Goal: Navigation & Orientation: Find specific page/section

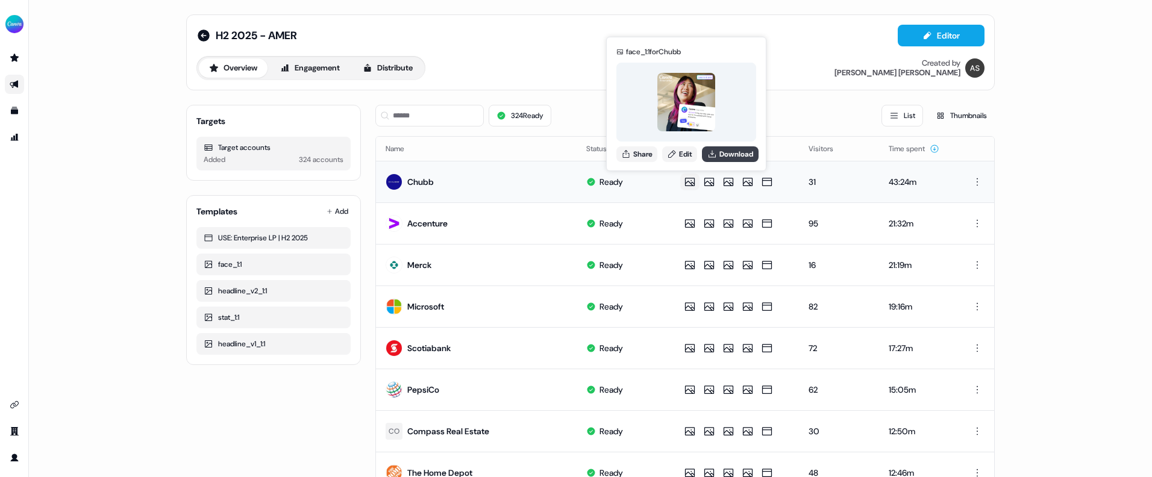
click at [720, 152] on button "Download" at bounding box center [730, 154] width 57 height 16
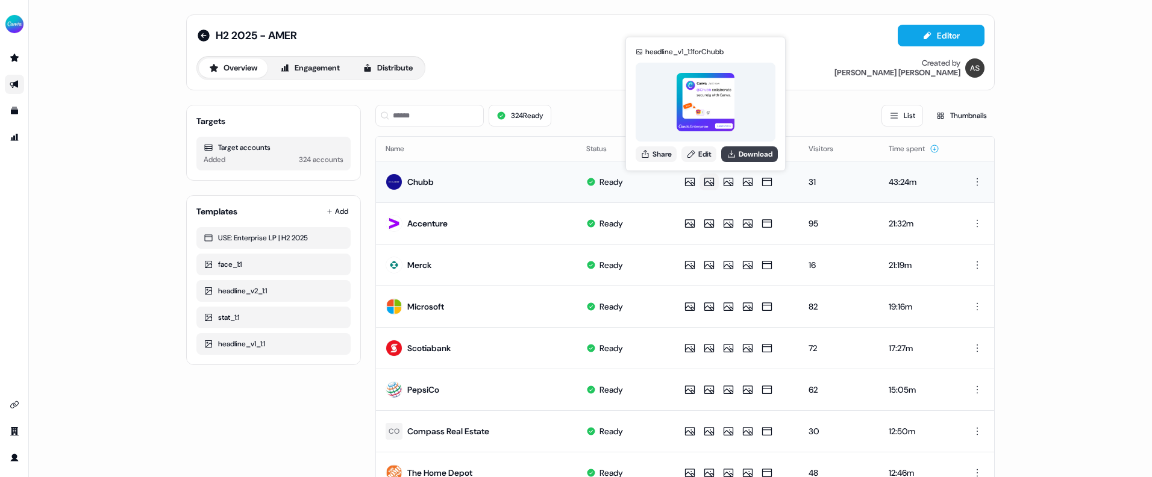
click at [736, 150] on icon at bounding box center [732, 154] width 10 height 10
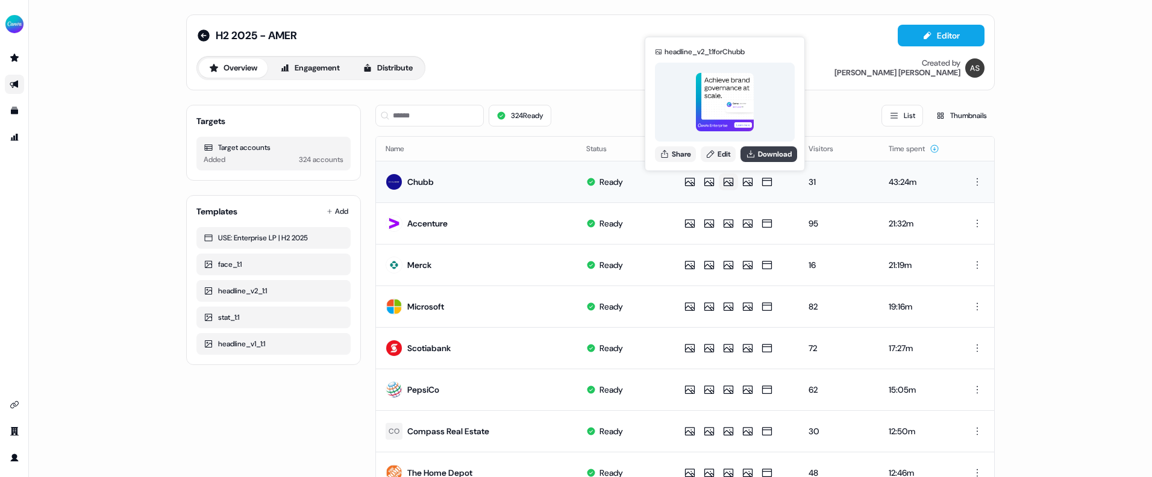
click at [747, 158] on button "Download" at bounding box center [769, 154] width 57 height 16
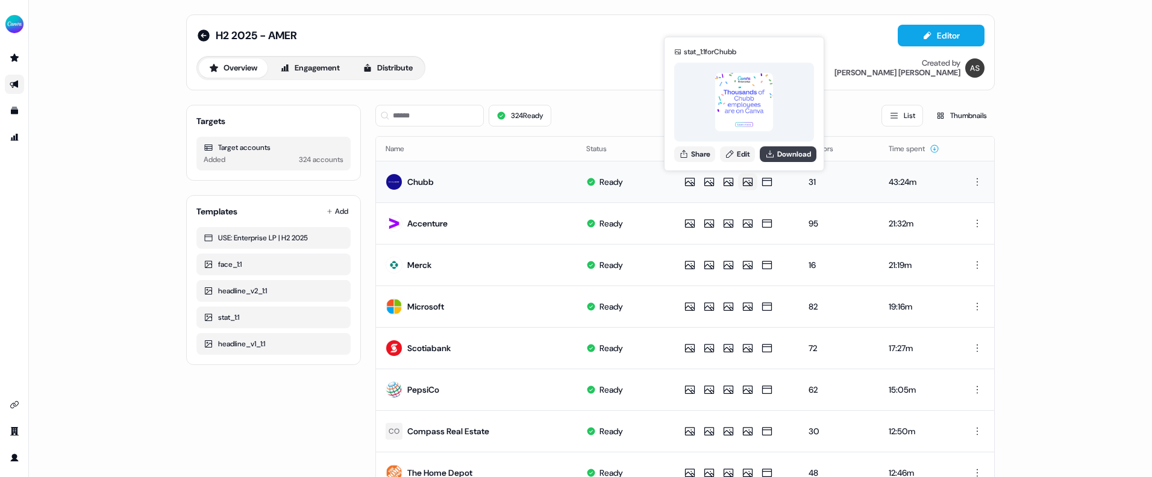
click at [775, 152] on icon at bounding box center [770, 154] width 10 height 10
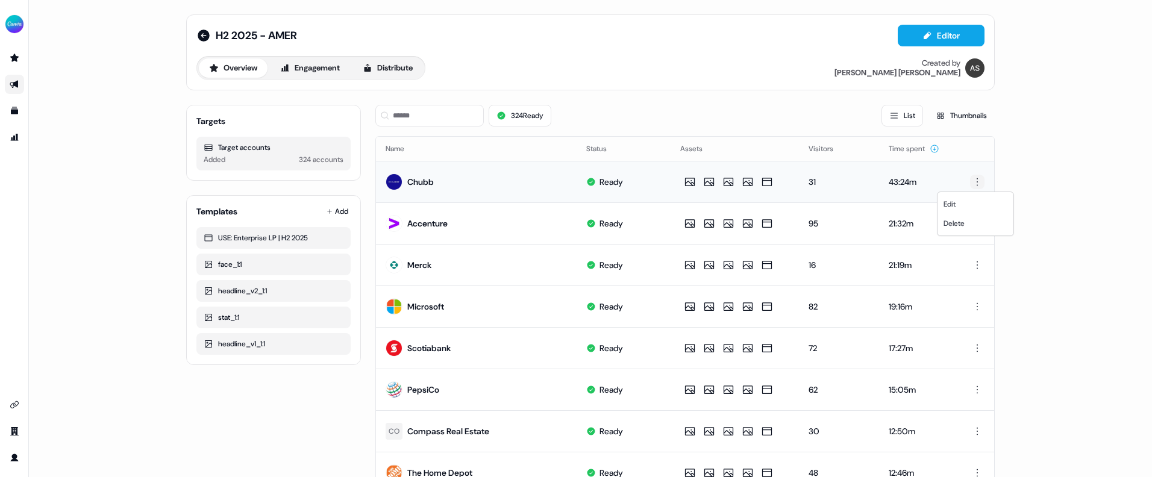
click at [977, 184] on html "For the best experience switch devices to a bigger screen. Go to [DOMAIN_NAME] …" at bounding box center [576, 238] width 1152 height 477
click at [1039, 155] on html "For the best experience switch devices to a bigger screen. Go to [DOMAIN_NAME] …" at bounding box center [576, 238] width 1152 height 477
click at [422, 181] on div "Chubb" at bounding box center [420, 182] width 27 height 12
click at [419, 182] on div "Chubb" at bounding box center [420, 182] width 27 height 12
click at [958, 113] on button "Thumbnails" at bounding box center [961, 116] width 67 height 22
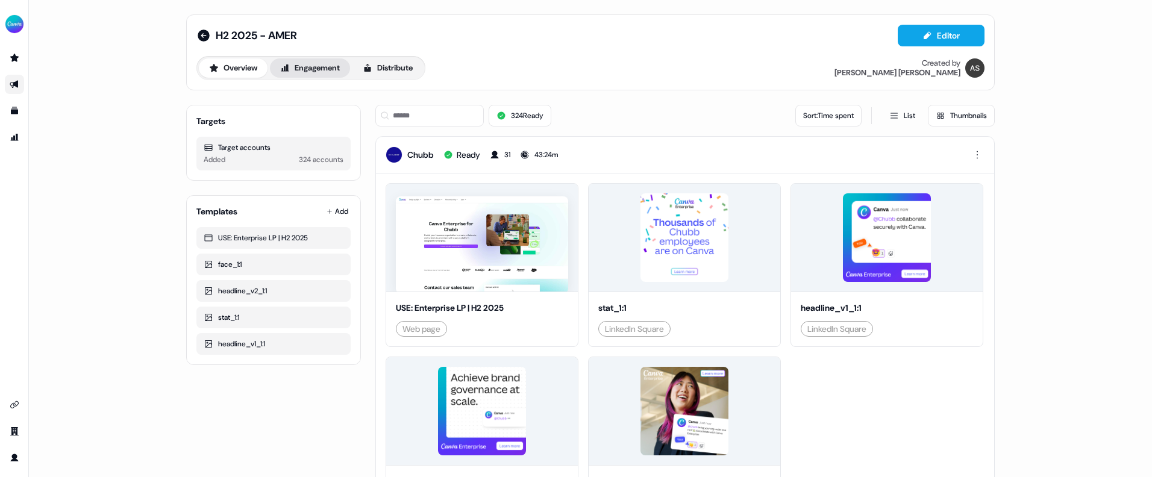
click at [335, 64] on button "Engagement" at bounding box center [310, 67] width 80 height 19
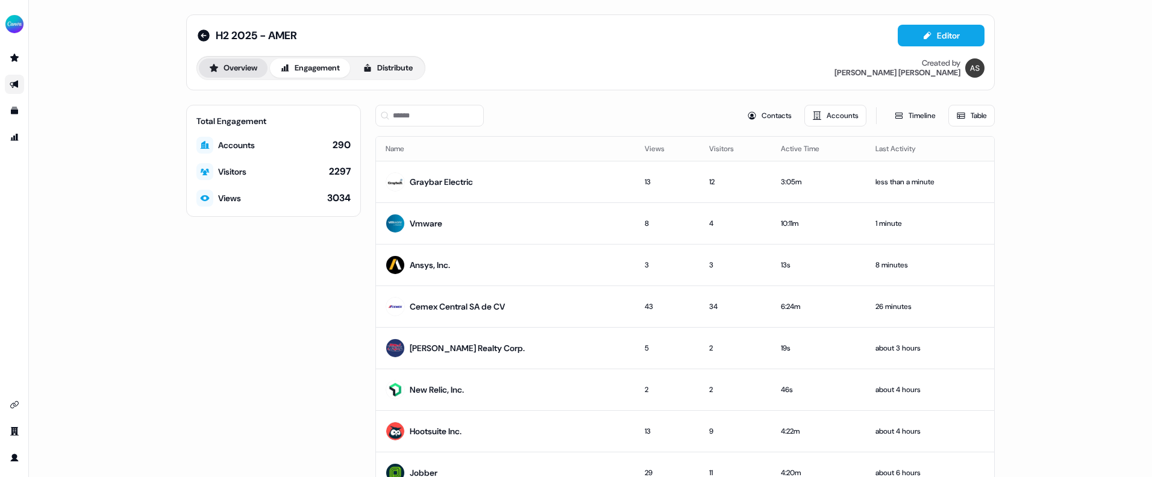
click at [240, 65] on button "Overview" at bounding box center [233, 67] width 69 height 19
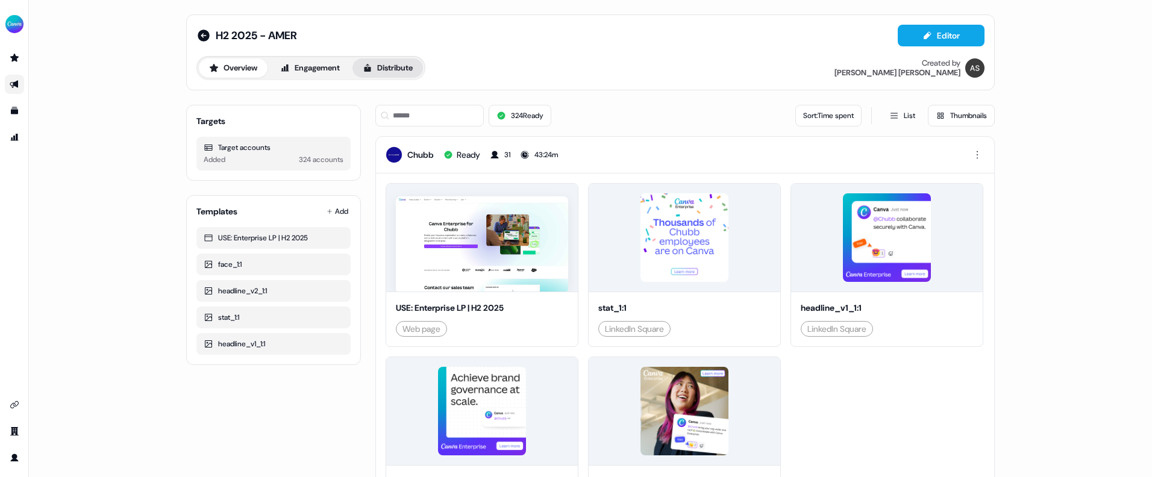
click at [377, 69] on button "Distribute" at bounding box center [388, 67] width 71 height 19
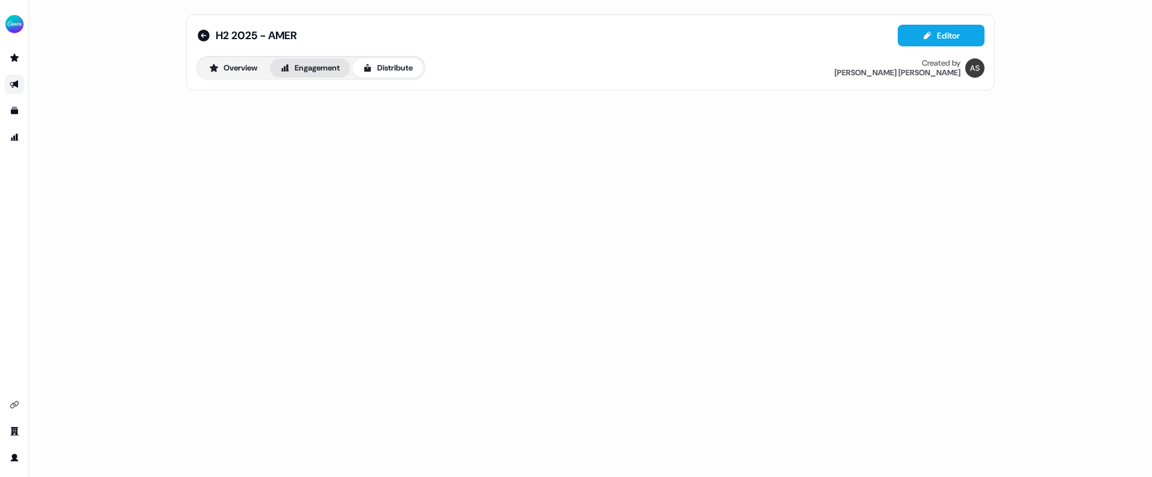
click at [328, 71] on button "Engagement" at bounding box center [310, 67] width 80 height 19
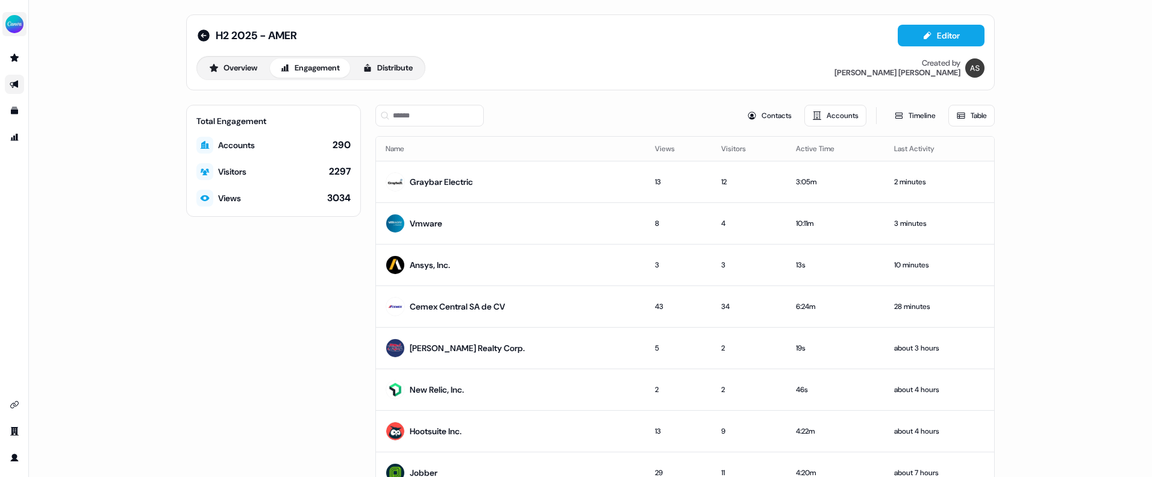
click at [16, 30] on img "side nav menu" at bounding box center [14, 23] width 19 height 19
click at [72, 202] on div "H2 2025 - AMER Editor Overview Engagement Distribute Created by [PERSON_NAME] T…" at bounding box center [590, 238] width 1123 height 477
click at [205, 35] on icon at bounding box center [204, 36] width 12 height 12
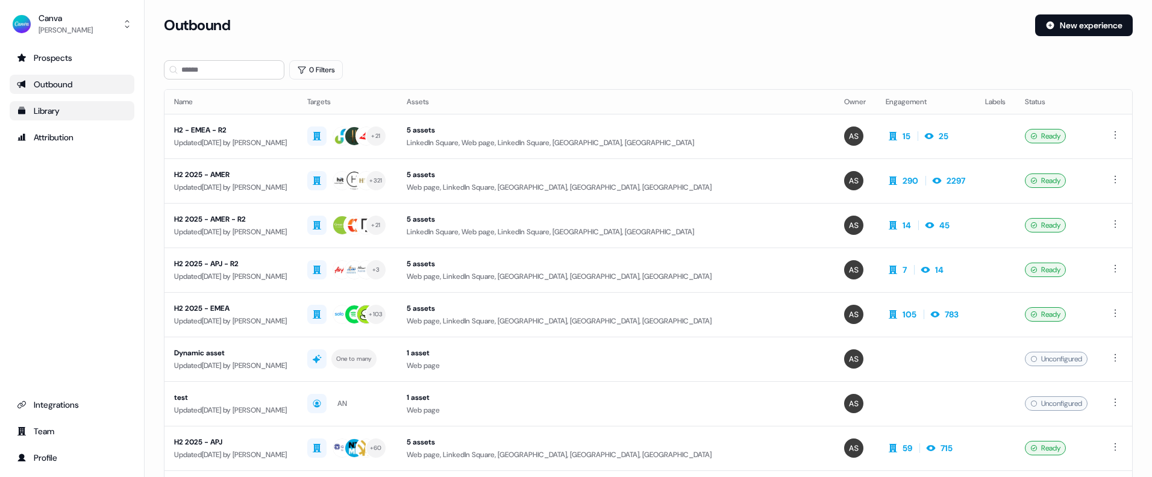
click at [48, 110] on div "Library" at bounding box center [72, 111] width 110 height 12
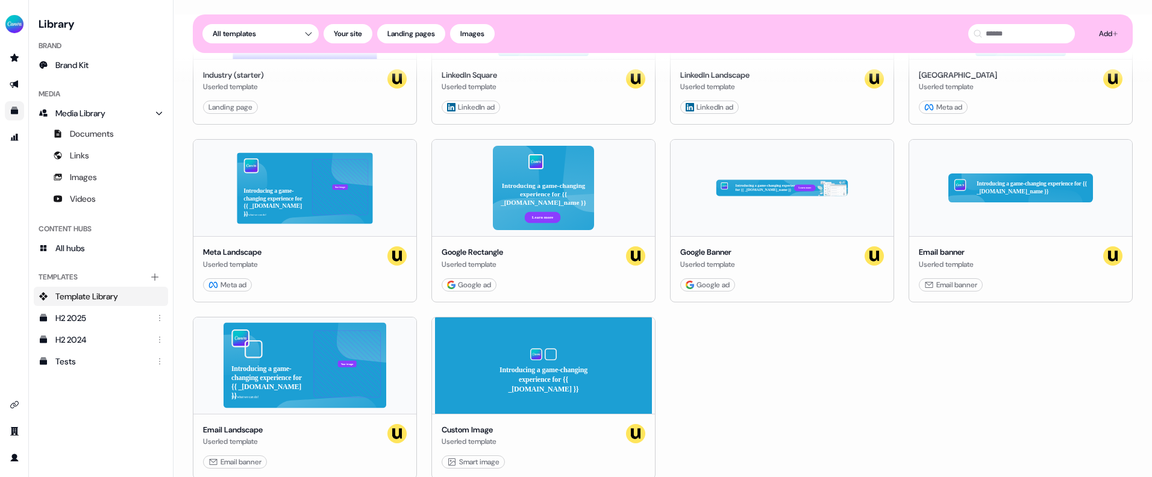
scroll to position [2060, 0]
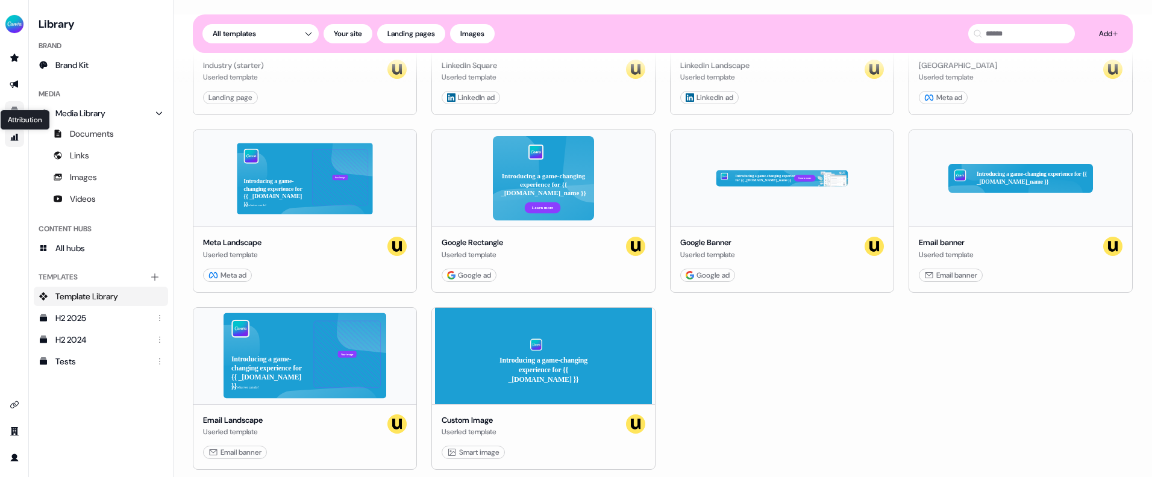
click at [16, 141] on icon "Go to attribution" at bounding box center [15, 138] width 10 height 10
